Goal: Transaction & Acquisition: Purchase product/service

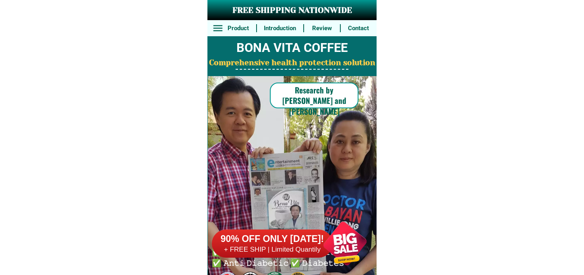
drag, startPoint x: 342, startPoint y: 231, endPoint x: 335, endPoint y: 226, distance: 8.6
click at [337, 230] on div at bounding box center [344, 243] width 63 height 63
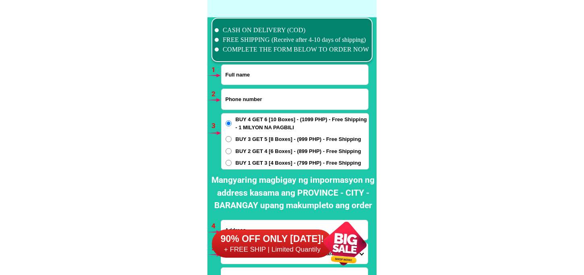
scroll to position [5919, 0]
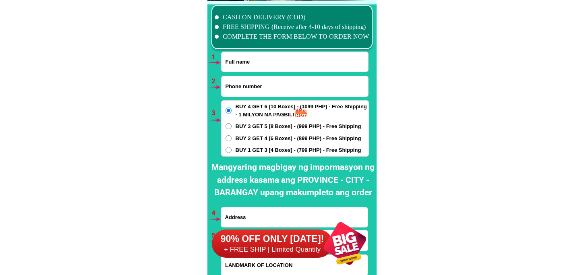
click at [262, 68] on input "Input full_name" at bounding box center [294, 62] width 147 height 20
paste input "Ma [PERSON_NAME]"
type input "Ma [PERSON_NAME]"
click at [235, 89] on input "Input phone_number" at bounding box center [294, 86] width 147 height 21
paste input "09564708221"
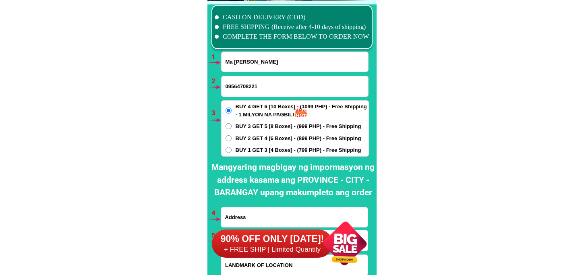
type input "09564708221"
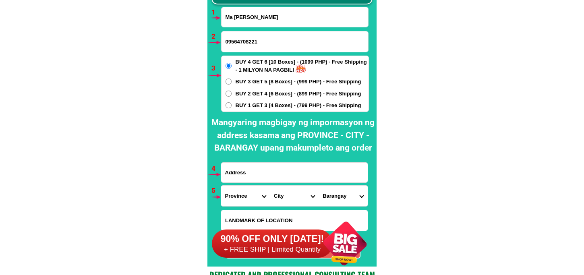
click at [260, 109] on span "BUY 1 GET 3 [4 Boxes] - (799 PHP) - Free Shipping" at bounding box center [298, 105] width 126 height 8
click at [231, 108] on input "BUY 1 GET 3 [4 Boxes] - (799 PHP) - Free Shipping" at bounding box center [228, 105] width 6 height 6
radio input "true"
click at [257, 175] on input "Input address" at bounding box center [294, 173] width 147 height 20
paste input "Brgy [PERSON_NAME][GEOGRAPHIC_DATA] at plaza"
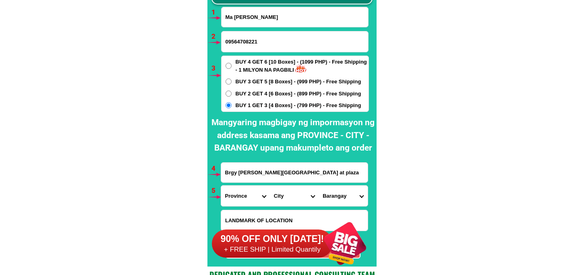
type input "Brgy [PERSON_NAME][GEOGRAPHIC_DATA] at plaza"
drag, startPoint x: 240, startPoint y: 197, endPoint x: 242, endPoint y: 188, distance: 9.2
click at [240, 197] on select "Province [GEOGRAPHIC_DATA] [GEOGRAPHIC_DATA][PERSON_NAME][GEOGRAPHIC_DATA][GEOG…" at bounding box center [245, 196] width 49 height 21
select select "63_278"
click at [221, 186] on select "Province [GEOGRAPHIC_DATA] [GEOGRAPHIC_DATA][PERSON_NAME][GEOGRAPHIC_DATA][GEOG…" at bounding box center [245, 196] width 49 height 21
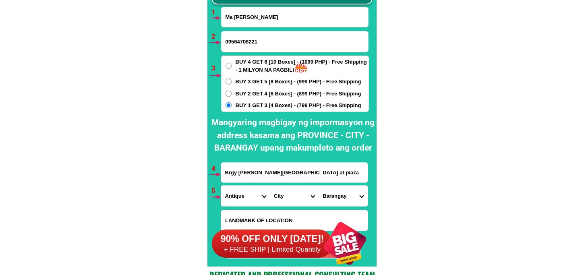
drag, startPoint x: 283, startPoint y: 198, endPoint x: 287, endPoint y: 186, distance: 12.6
click at [283, 196] on select "City Anini-y Antique-[PERSON_NAME]-san-[PERSON_NAME]-san-[PERSON_NAME] [PERSON_…" at bounding box center [294, 196] width 49 height 21
select select "63_2788907"
click at [270, 186] on select "City Anini-y Antique-[PERSON_NAME]-san-[PERSON_NAME]-san-[PERSON_NAME] [PERSON_…" at bounding box center [294, 196] width 49 height 21
click at [328, 196] on select "Barangay Apdo Asluman Banawon Bia-an Bongbongan i-ii Bongbongan iii Botbot Budb…" at bounding box center [342, 196] width 49 height 21
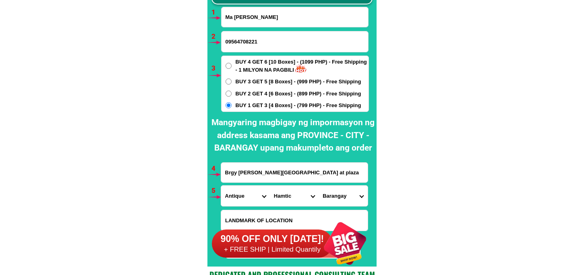
select select "63_27889079361"
click at [318, 186] on select "Barangay Apdo Asluman Banawon Bia-an Bongbongan i-ii Bongbongan iii Botbot Budb…" at bounding box center [342, 196] width 49 height 21
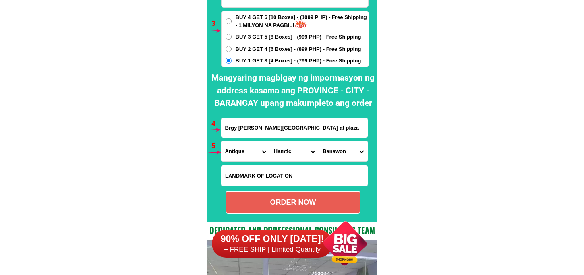
click at [308, 202] on div "ORDER NOW" at bounding box center [292, 202] width 133 height 11
type input "09564708221"
type input "Brgy [PERSON_NAME][GEOGRAPHIC_DATA] at plaza"
radio input "true"
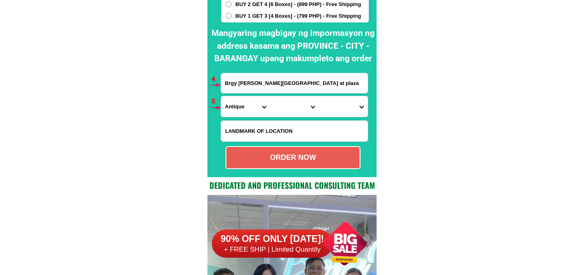
scroll to position [5919, 0]
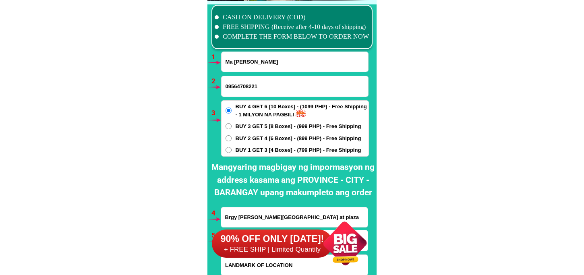
click at [259, 53] on input "Ma [PERSON_NAME]" at bounding box center [294, 62] width 147 height 20
paste input "[PERSON_NAME]"
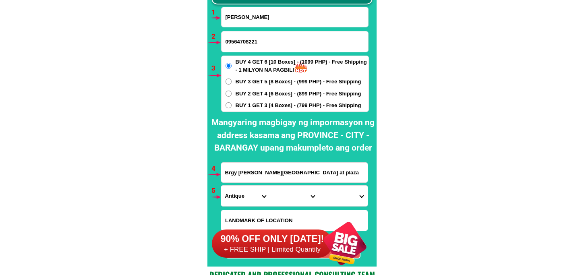
type input "[PERSON_NAME]"
click at [246, 37] on input "Input phone_number" at bounding box center [294, 41] width 147 height 21
paste input "0287417783"
type input "0287417783"
click at [253, 103] on span "BUY 1 GET 3 [4 Boxes] - (799 PHP) - Free Shipping" at bounding box center [298, 105] width 126 height 8
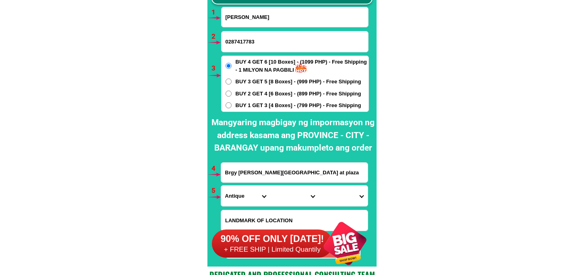
click at [231, 103] on input "BUY 1 GET 3 [4 Boxes] - (799 PHP) - Free Shipping" at bounding box center [228, 105] width 6 height 6
radio input "true"
click at [272, 171] on input "Brgy [PERSON_NAME][GEOGRAPHIC_DATA] at plaza" at bounding box center [294, 173] width 147 height 20
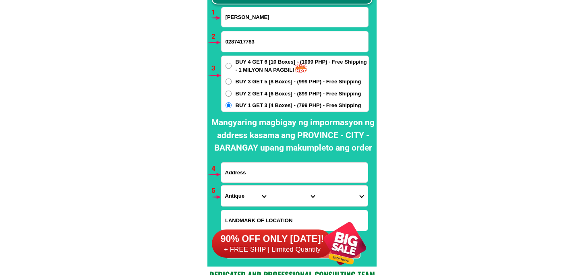
paste input "[PERSON_NAME] [PERSON_NAME][GEOGRAPHIC_DATA] SUBD. BLK 10 LOT 6 BRGY DALIG [GEO…"
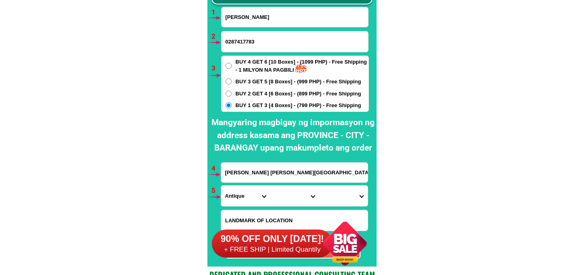
scroll to position [0, 78]
type input "[PERSON_NAME] [PERSON_NAME][GEOGRAPHIC_DATA] SUBD. BLK 10 LOT 6 BRGY DALIG [GEO…"
drag, startPoint x: 242, startPoint y: 195, endPoint x: 244, endPoint y: 186, distance: 9.2
click at [241, 194] on select "Province [GEOGRAPHIC_DATA] [GEOGRAPHIC_DATA][PERSON_NAME][GEOGRAPHIC_DATA][GEOG…" at bounding box center [245, 196] width 49 height 21
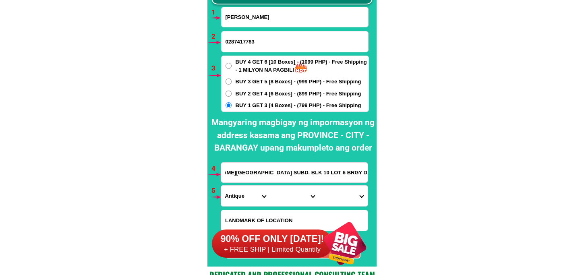
scroll to position [0, 0]
select select "63_993"
click at [221, 186] on select "Province [GEOGRAPHIC_DATA] [GEOGRAPHIC_DATA][PERSON_NAME][GEOGRAPHIC_DATA][GEOG…" at bounding box center [245, 196] width 49 height 21
drag, startPoint x: 287, startPoint y: 194, endPoint x: 287, endPoint y: 187, distance: 7.6
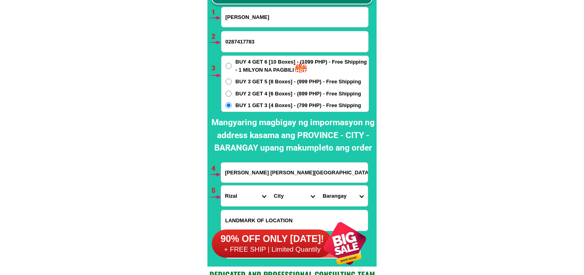
click at [287, 192] on select "City Angono Antipolo-city [GEOGRAPHIC_DATA] [GEOGRAPHIC_DATA] [GEOGRAPHIC_DATA]…" at bounding box center [294, 196] width 49 height 21
select select "63_993568"
click at [270, 186] on select "City Angono Antipolo-city [GEOGRAPHIC_DATA] [GEOGRAPHIC_DATA] [GEOGRAPHIC_DATA]…" at bounding box center [294, 196] width 49 height 21
click at [339, 201] on select "[GEOGRAPHIC_DATA] [PERSON_NAME][GEOGRAPHIC_DATA] [GEOGRAPHIC_DATA] [GEOGRAPHIC_…" at bounding box center [342, 196] width 49 height 21
select select "63_9935681168"
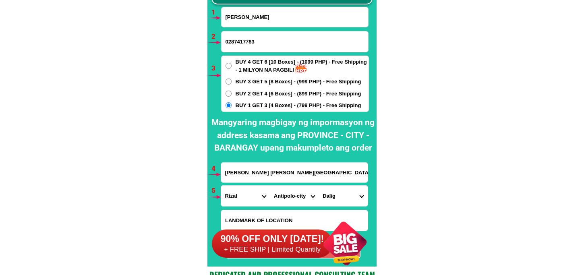
click at [318, 186] on select "[GEOGRAPHIC_DATA] [PERSON_NAME][GEOGRAPHIC_DATA] [GEOGRAPHIC_DATA] [GEOGRAPHIC_…" at bounding box center [342, 196] width 49 height 21
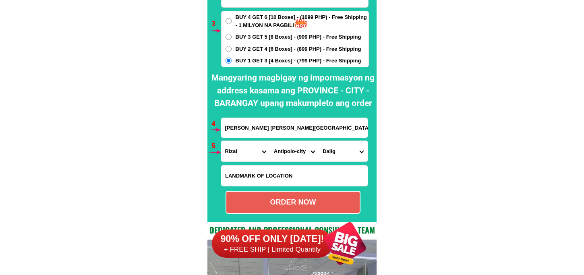
click at [274, 219] on div "90% OFF ONLY [DATE]! + FREE SHIP | Limited Quantily" at bounding box center [294, 243] width 165 height 63
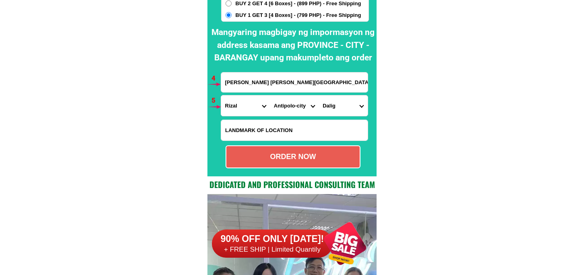
click at [287, 159] on div "ORDER NOW" at bounding box center [292, 156] width 133 height 11
radio input "true"
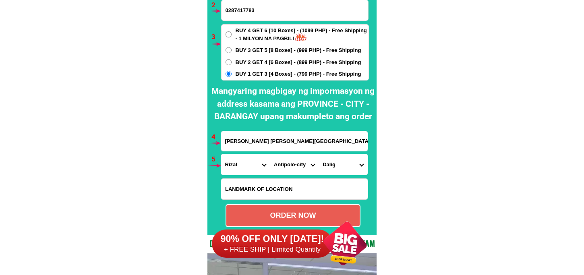
scroll to position [5951, 0]
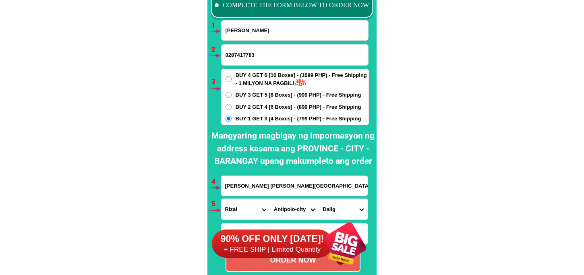
click at [231, 56] on input "0287417783" at bounding box center [294, 55] width 147 height 21
drag, startPoint x: 283, startPoint y: 31, endPoint x: 187, endPoint y: 41, distance: 96.3
paste input "[PERSON_NAME]"
type input "[PERSON_NAME]"
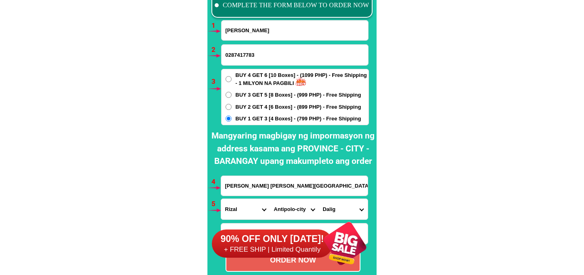
click at [245, 58] on input "0287417783" at bounding box center [294, 55] width 147 height 21
paste input "9060324965"
type input "09060324965"
click at [271, 180] on input "[PERSON_NAME] [PERSON_NAME][GEOGRAPHIC_DATA] SUBD. BLK 10 LOT 6 BRGY DALIG [GEO…" at bounding box center [294, 186] width 147 height 20
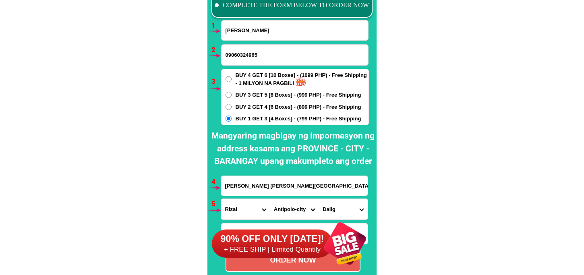
paste input "Order Po ako St [PERSON_NAME] city block 12 lot 21 [PERSON_NAME]"
type input "Order Po ako St [PERSON_NAME] city block 12 lot 21 [PERSON_NAME]"
click at [234, 202] on select "Province [GEOGRAPHIC_DATA] [GEOGRAPHIC_DATA][PERSON_NAME][GEOGRAPHIC_DATA][GEOG…" at bounding box center [245, 209] width 49 height 21
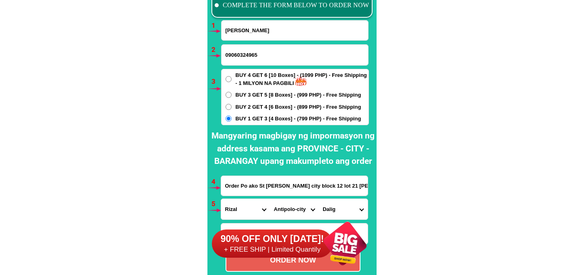
select select "63_219"
click at [221, 199] on select "Province [GEOGRAPHIC_DATA] [GEOGRAPHIC_DATA][PERSON_NAME][GEOGRAPHIC_DATA][GEOG…" at bounding box center [245, 209] width 49 height 21
drag, startPoint x: 280, startPoint y: 211, endPoint x: 280, endPoint y: 202, distance: 8.1
click at [280, 202] on select "City [GEOGRAPHIC_DATA] [GEOGRAPHIC_DATA] [GEOGRAPHIC_DATA] [GEOGRAPHIC_DATA]-ci…" at bounding box center [294, 209] width 49 height 21
select select "63_2199773"
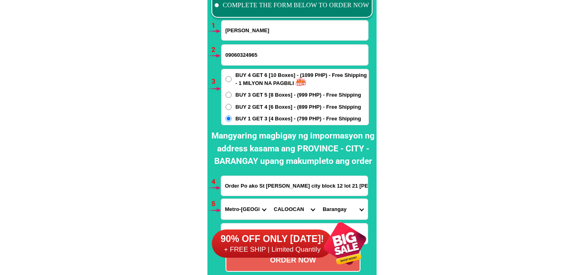
click at [270, 199] on select "City [GEOGRAPHIC_DATA] [GEOGRAPHIC_DATA] [GEOGRAPHIC_DATA] [GEOGRAPHIC_DATA]-ci…" at bounding box center [294, 209] width 49 height 21
click at [330, 207] on select "[GEOGRAPHIC_DATA]" at bounding box center [342, 209] width 49 height 21
drag, startPoint x: 344, startPoint y: 206, endPoint x: 345, endPoint y: 200, distance: 6.1
click at [344, 206] on select "[GEOGRAPHIC_DATA]" at bounding box center [342, 209] width 49 height 21
select select "63_21997739308"
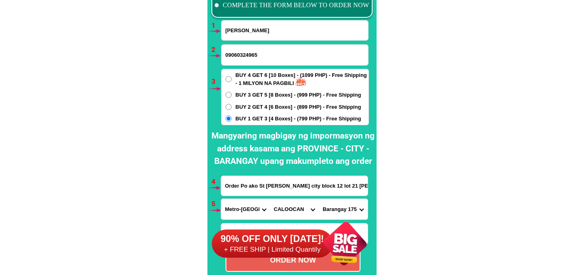
click at [318, 199] on select "[GEOGRAPHIC_DATA]" at bounding box center [342, 209] width 49 height 21
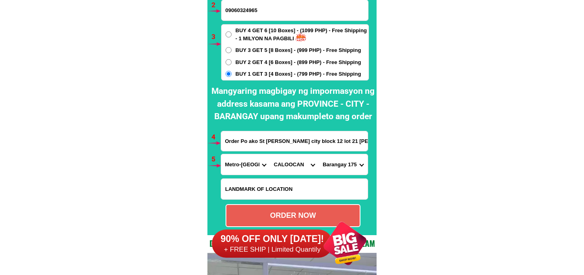
scroll to position [6040, 0]
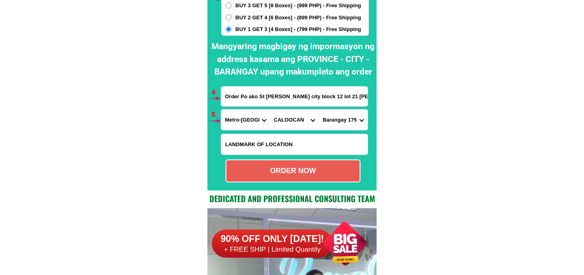
click at [316, 176] on div "ORDER NOW" at bounding box center [292, 170] width 135 height 23
radio input "true"
